Goal: Task Accomplishment & Management: Manage account settings

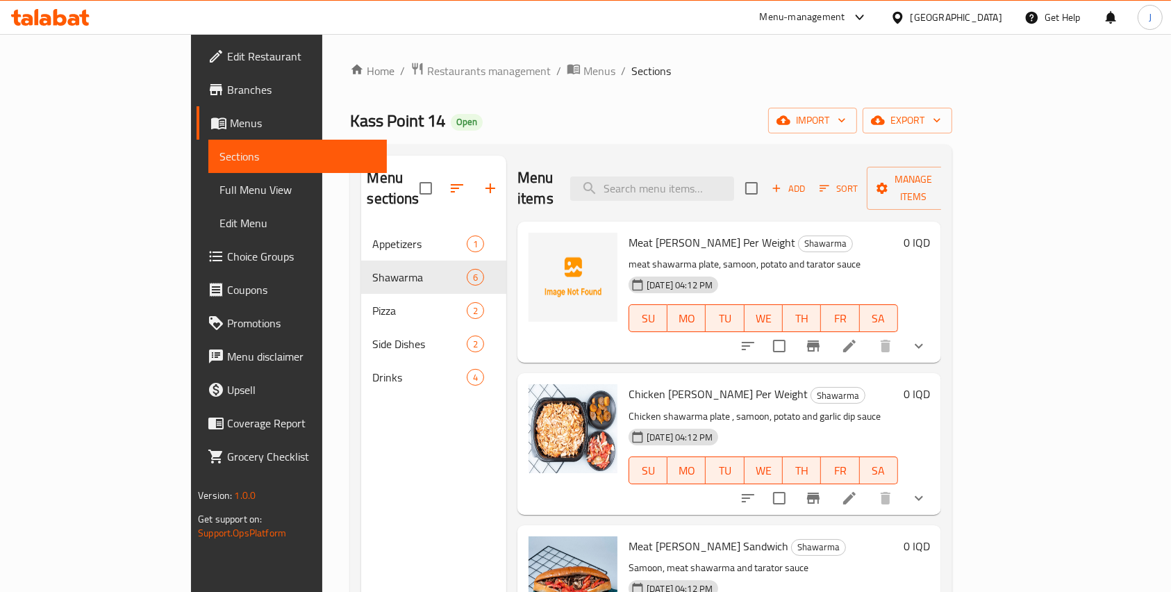
scroll to position [353, 0]
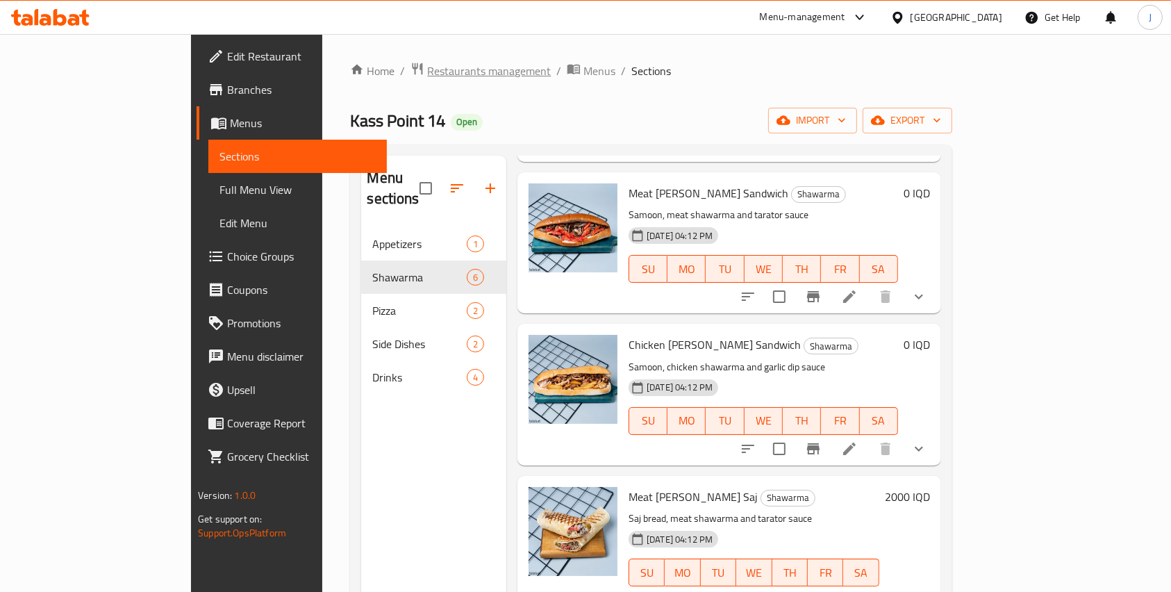
click at [427, 72] on span "Restaurants management" at bounding box center [489, 70] width 124 height 17
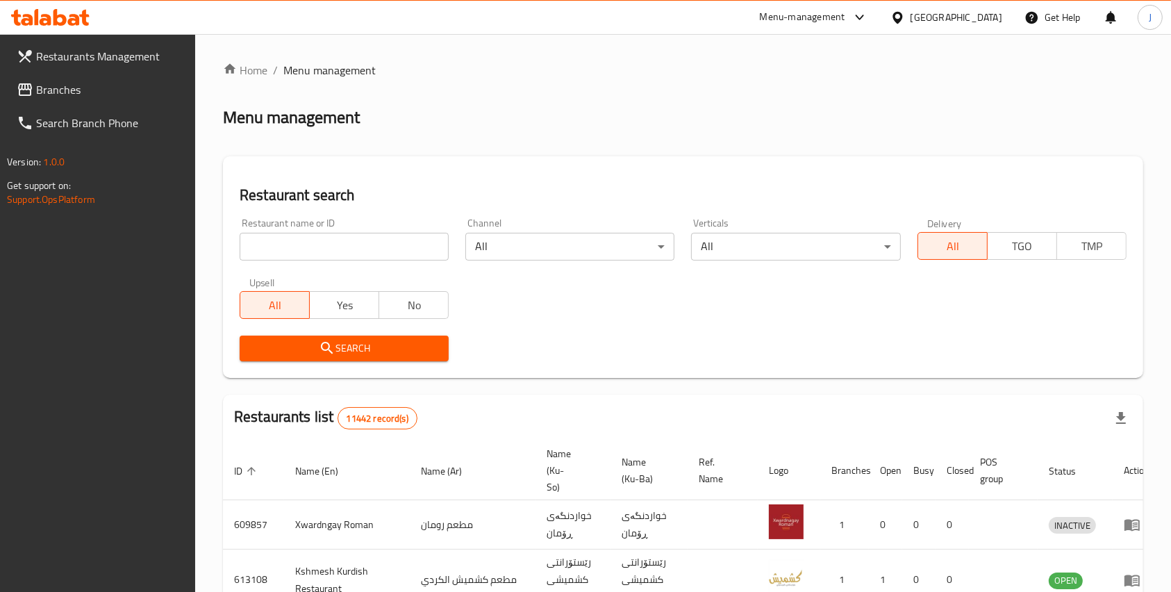
click at [328, 250] on input "search" at bounding box center [344, 247] width 209 height 28
type input "maskouf [PERSON_NAME]"
click at [358, 352] on span "Search" at bounding box center [344, 348] width 187 height 17
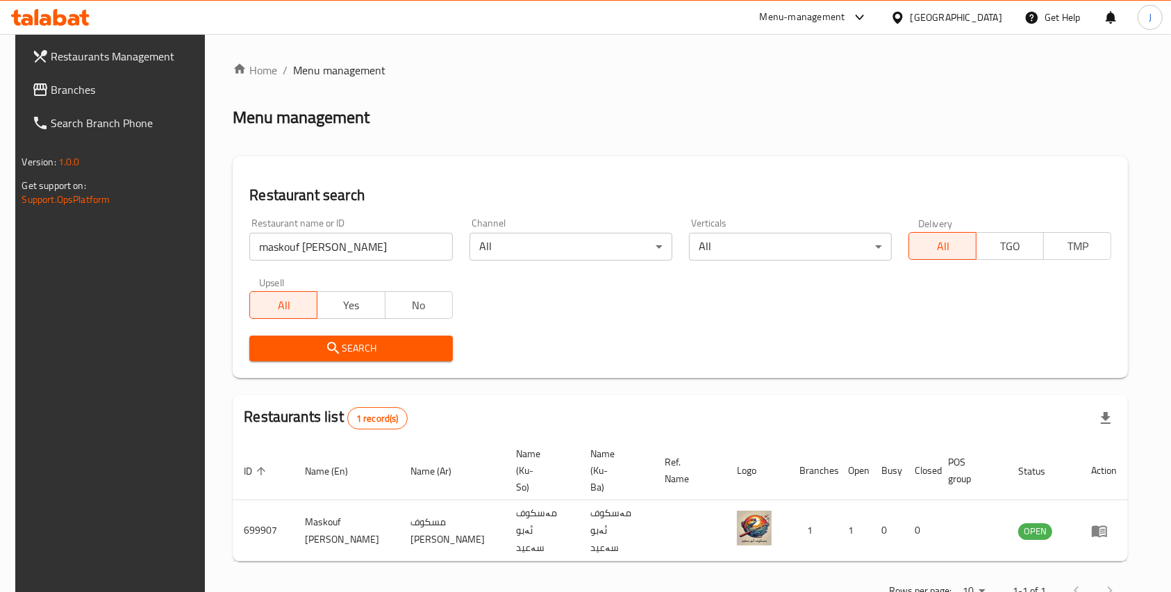
scroll to position [15, 0]
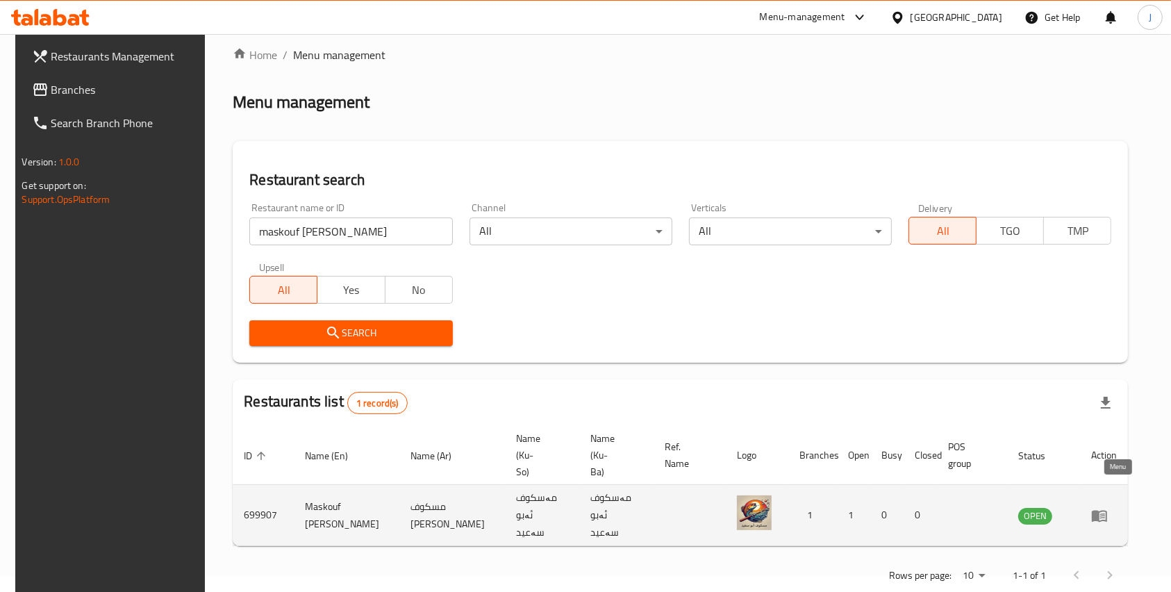
click at [1107, 510] on icon "enhanced table" at bounding box center [1099, 516] width 15 height 12
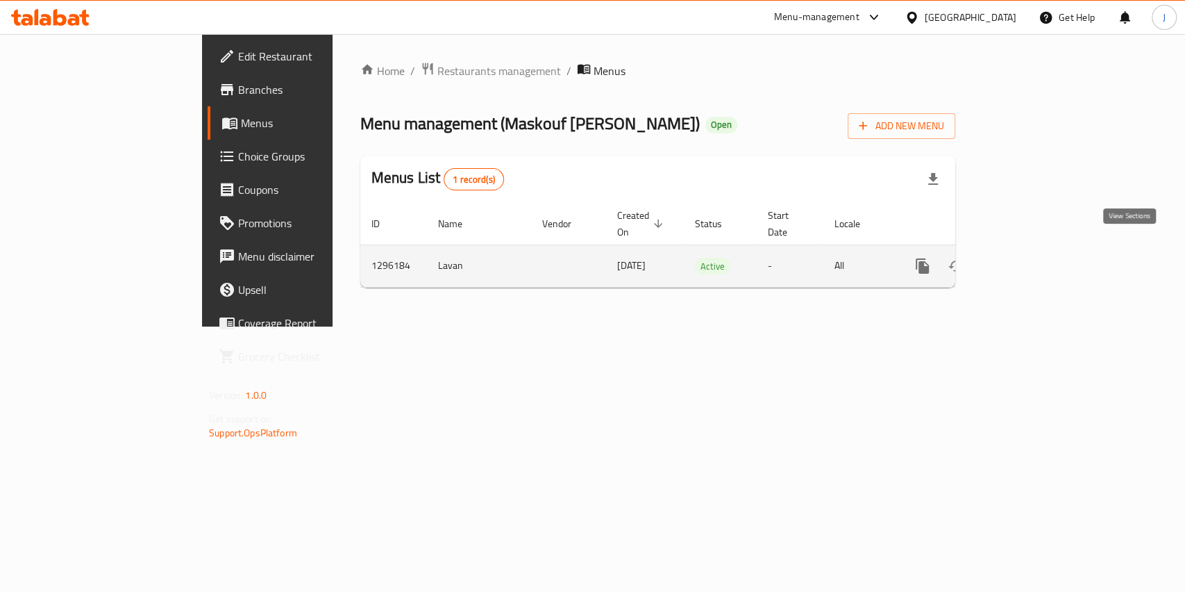
click at [1031, 258] on icon "enhanced table" at bounding box center [1023, 266] width 17 height 17
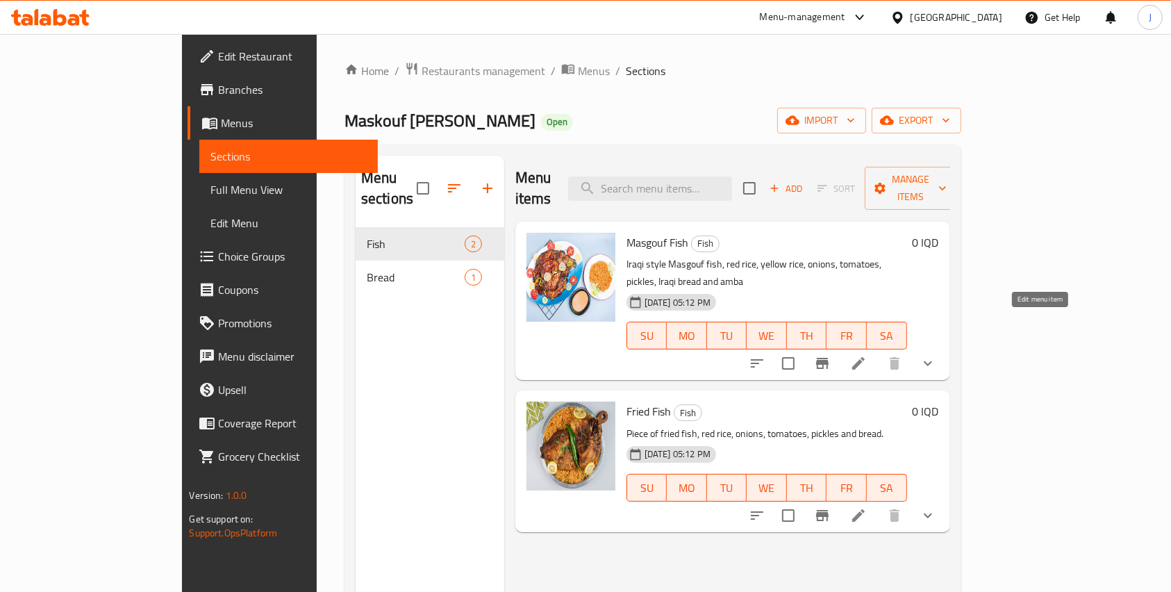
click at [867, 355] on icon at bounding box center [858, 363] width 17 height 17
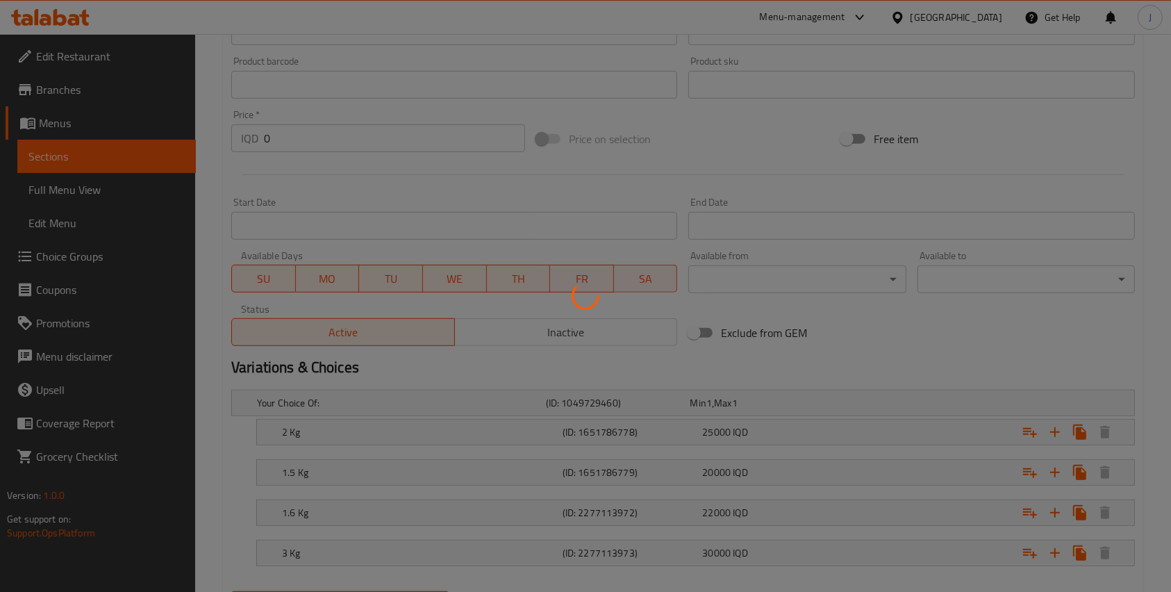
scroll to position [679, 0]
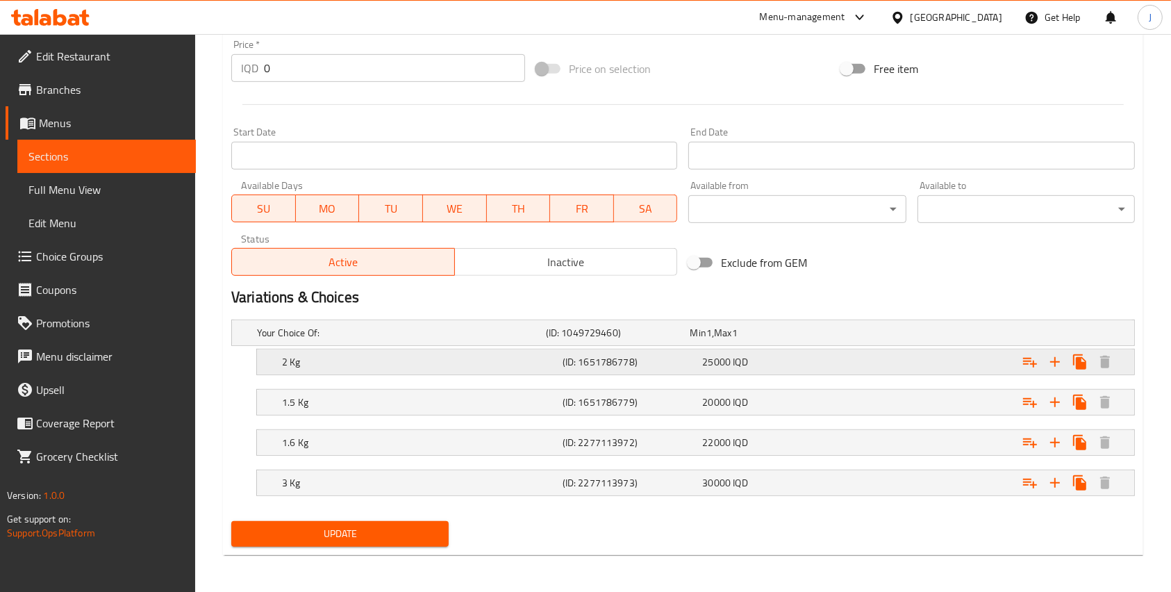
click at [374, 362] on h5 "2 Kg" at bounding box center [419, 362] width 275 height 14
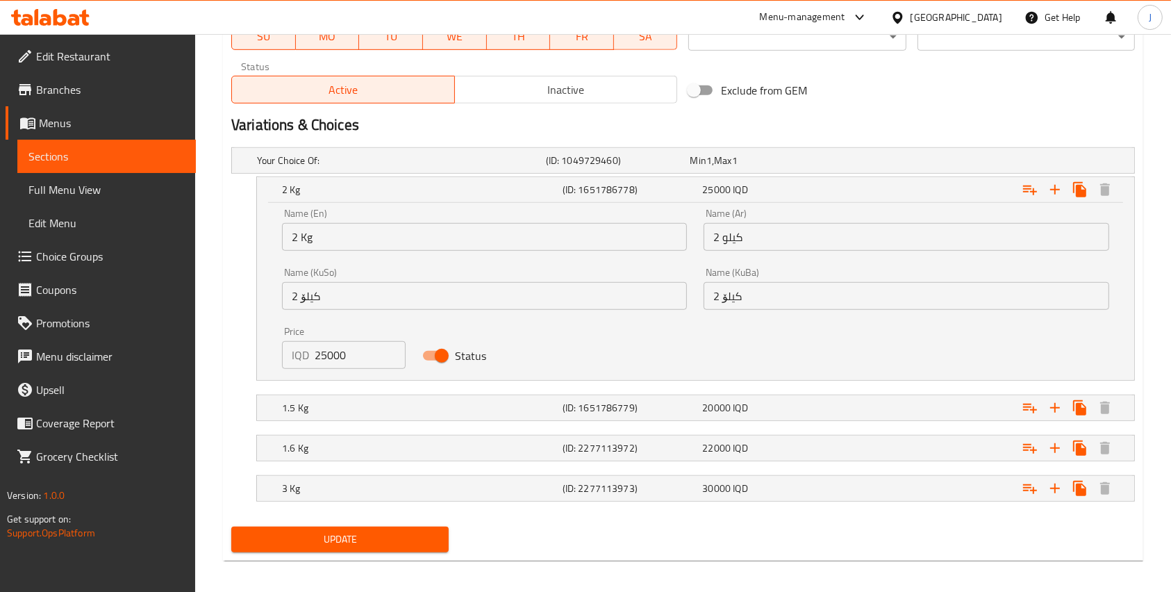
scroll to position [857, 0]
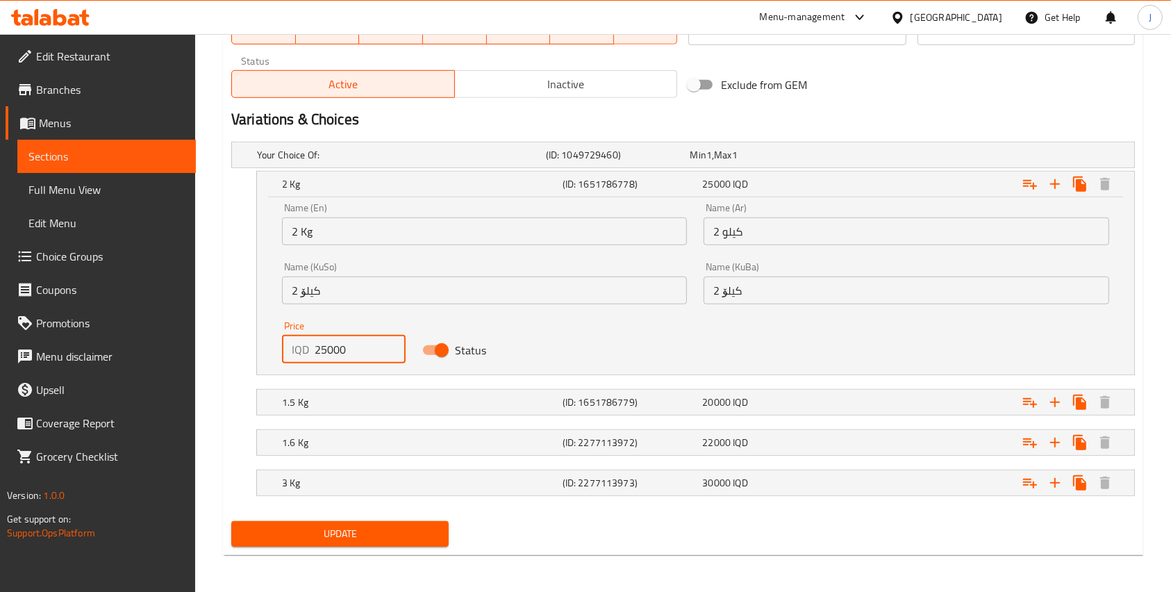
drag, startPoint x: 364, startPoint y: 356, endPoint x: 295, endPoint y: 355, distance: 68.8
click at [295, 355] on div "IQD 25000 Price" at bounding box center [344, 349] width 124 height 28
type input "30000"
click at [499, 406] on h5 "1.5 Kg" at bounding box center [419, 402] width 275 height 14
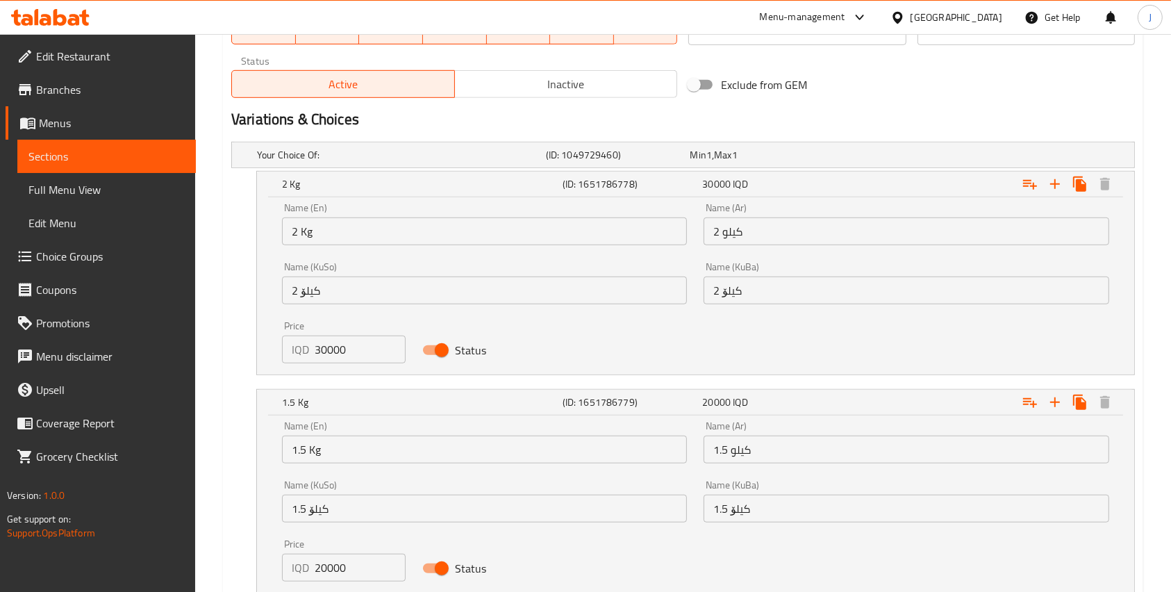
scroll to position [1008, 0]
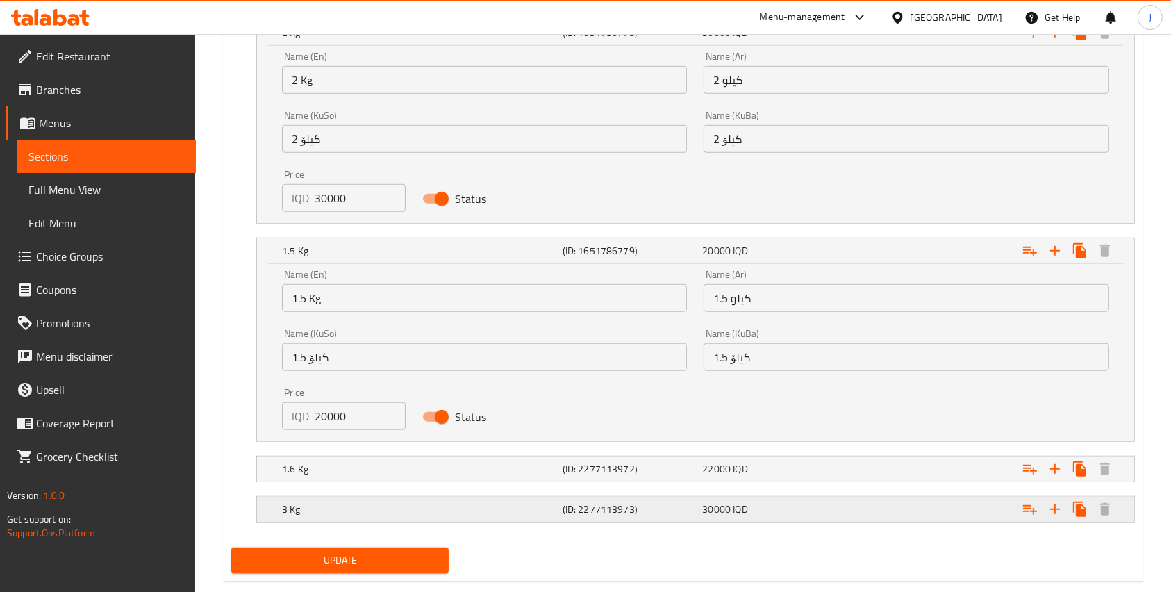
click at [361, 495] on div "3 Kg (ID: 2277113973) 30000 IQD" at bounding box center [699, 509] width 841 height 31
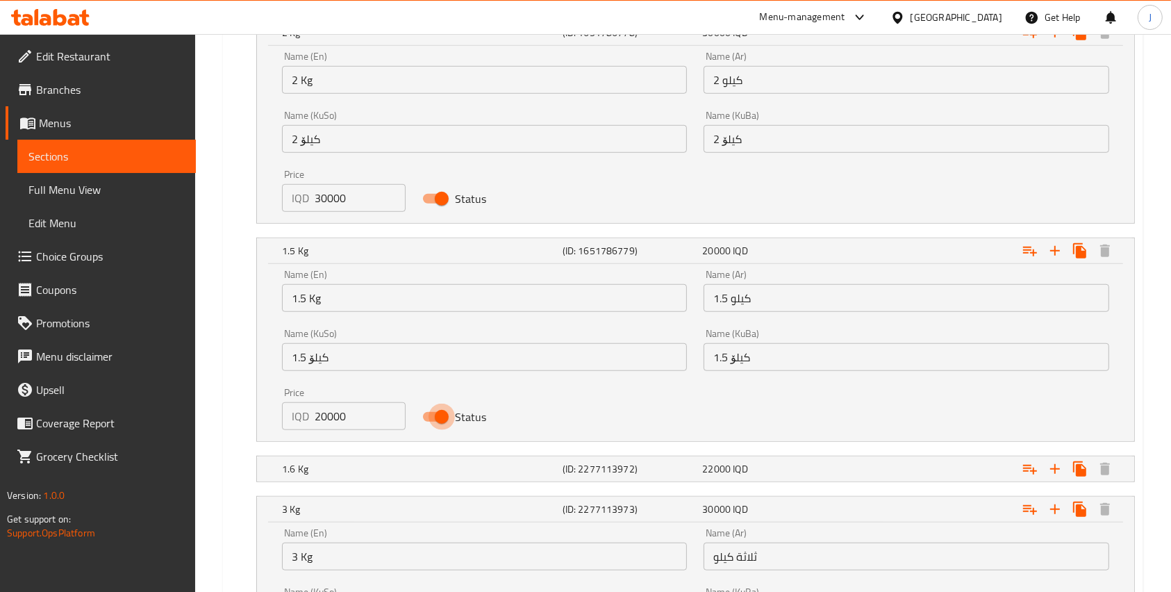
click at [435, 415] on input "Status" at bounding box center [441, 416] width 79 height 26
checkbox input "false"
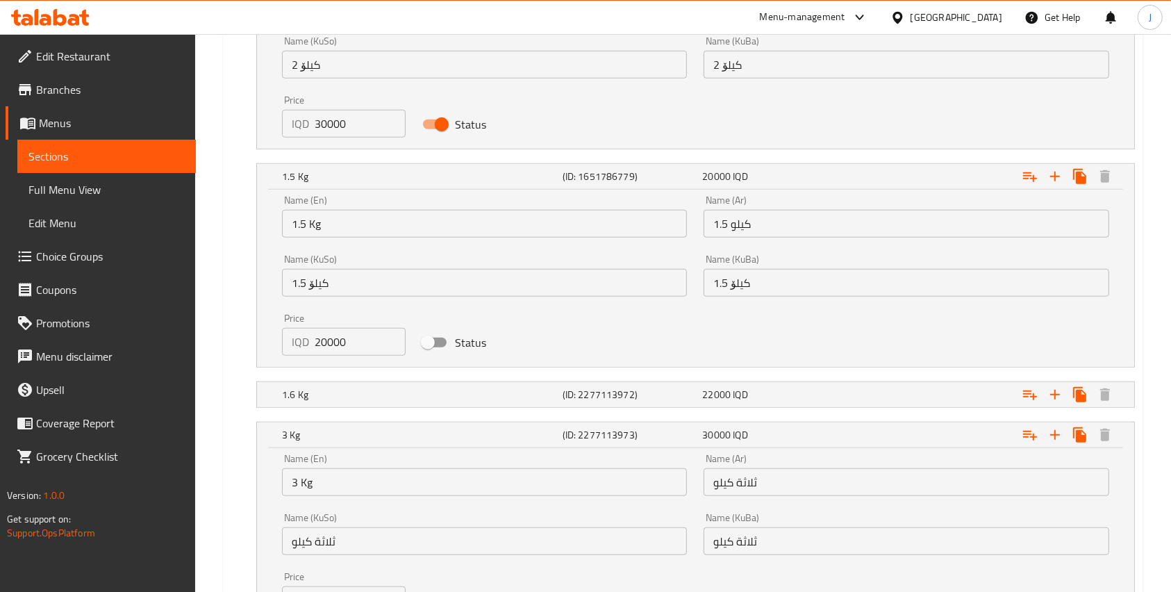
scroll to position [1096, 0]
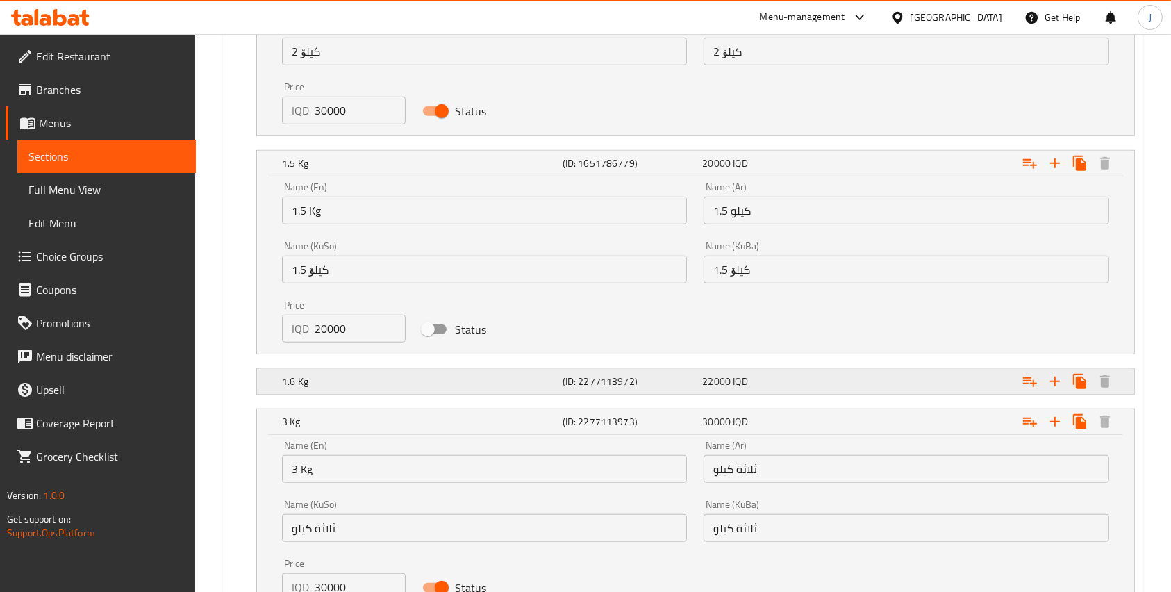
click at [378, 385] on h5 "1.6 Kg" at bounding box center [419, 381] width 275 height 14
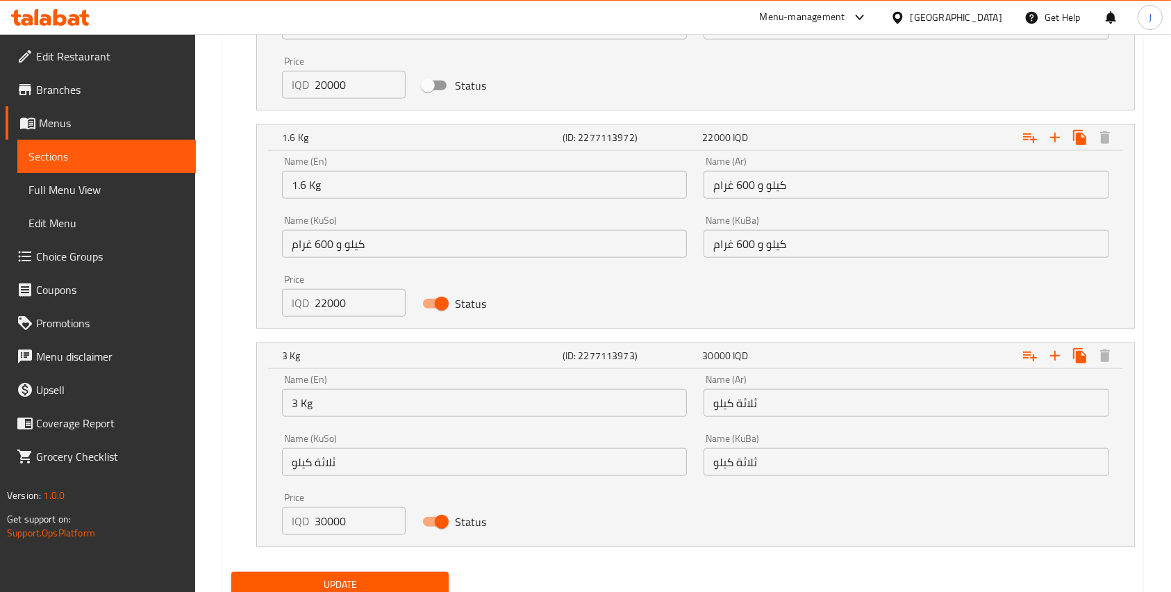
scroll to position [1390, 0]
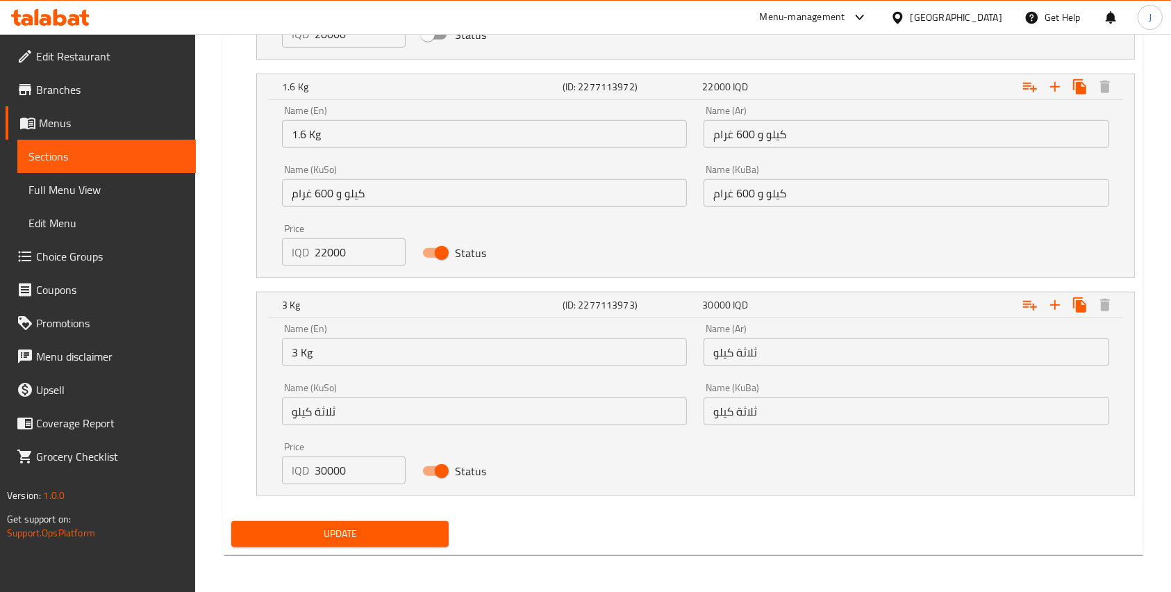
click at [442, 467] on input "Status" at bounding box center [441, 471] width 79 height 26
checkbox input "false"
click at [349, 525] on span "Update" at bounding box center [339, 533] width 195 height 17
